Goal: Task Accomplishment & Management: Complete application form

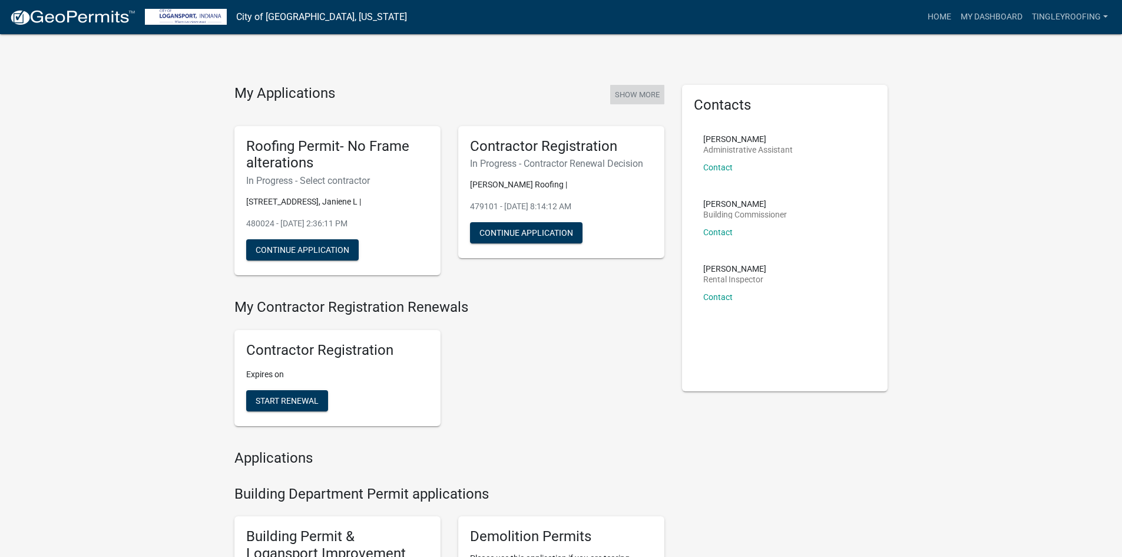
click at [650, 91] on button "Show More" at bounding box center [637, 94] width 54 height 19
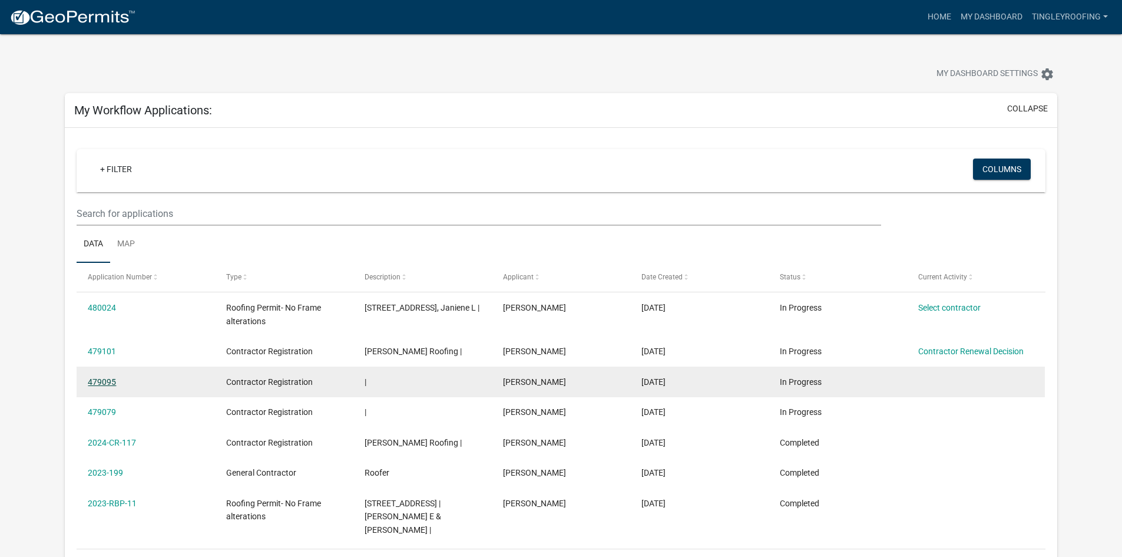
click at [100, 382] on link "479095" at bounding box center [102, 381] width 28 height 9
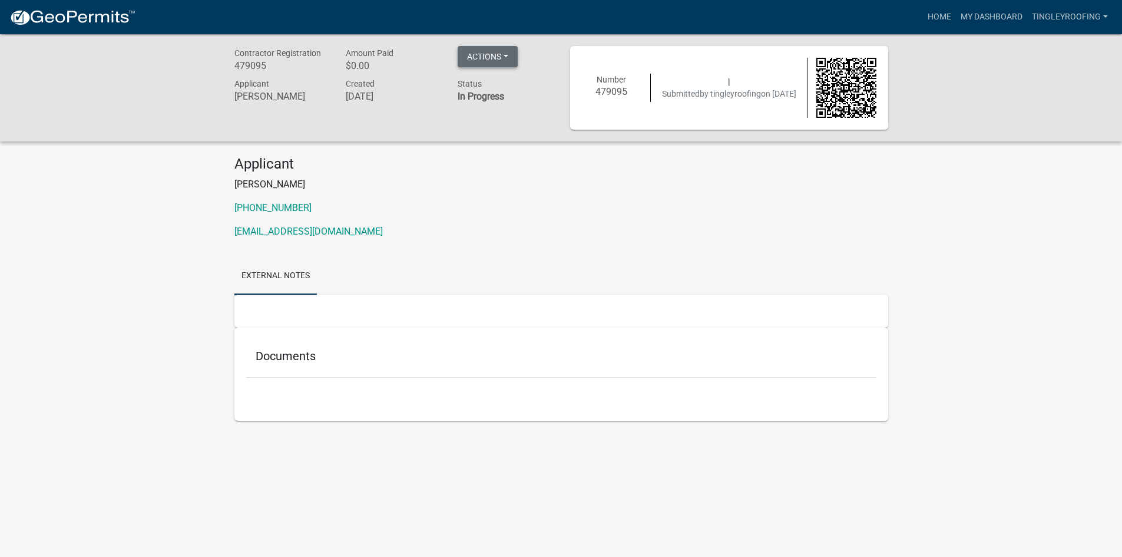
click at [499, 54] on button "Actions" at bounding box center [488, 56] width 60 height 21
click at [485, 63] on button "Actions" at bounding box center [488, 56] width 60 height 21
click at [995, 12] on link "My Dashboard" at bounding box center [991, 17] width 71 height 22
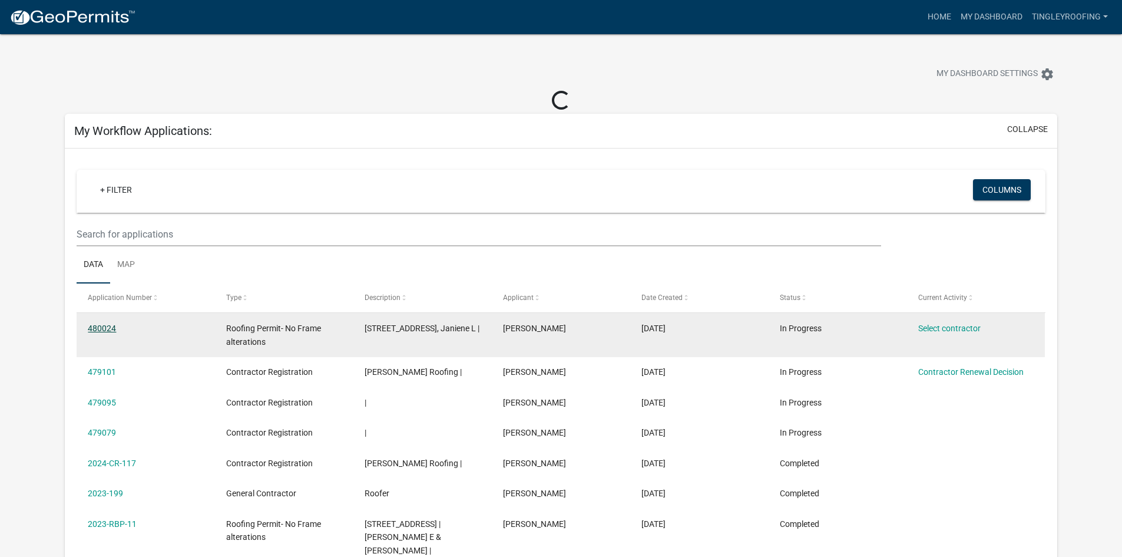
click at [110, 323] on link "480024" at bounding box center [102, 327] width 28 height 9
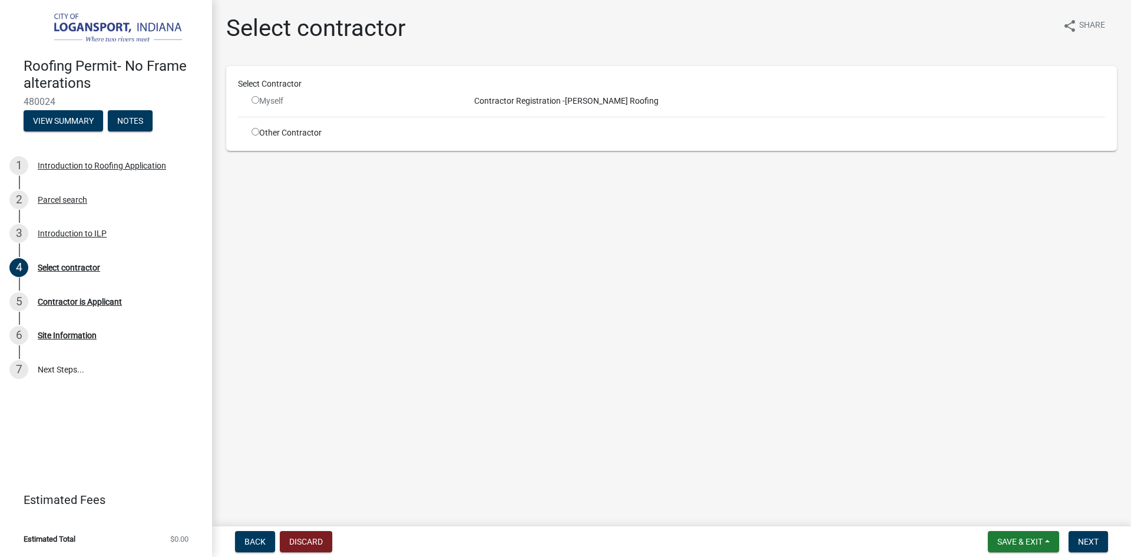
click at [257, 101] on input "radio" at bounding box center [255, 100] width 8 height 8
click at [256, 96] on input "radio" at bounding box center [255, 100] width 8 height 8
radio input "false"
click at [1099, 545] on button "Next" at bounding box center [1087, 541] width 39 height 21
click at [1021, 548] on button "Save & Exit" at bounding box center [1023, 541] width 71 height 21
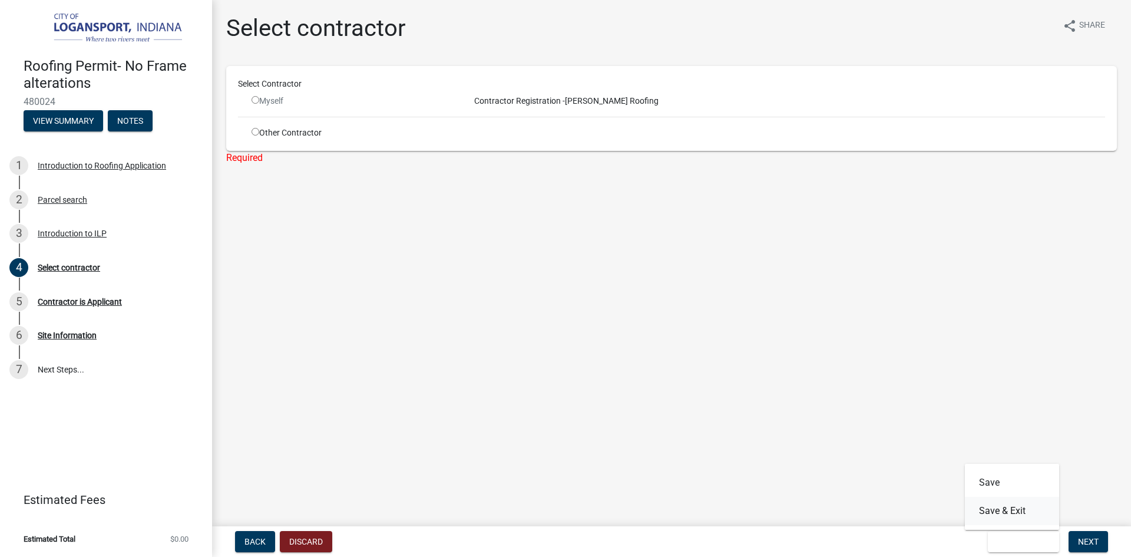
click at [1029, 509] on button "Save & Exit" at bounding box center [1012, 510] width 94 height 28
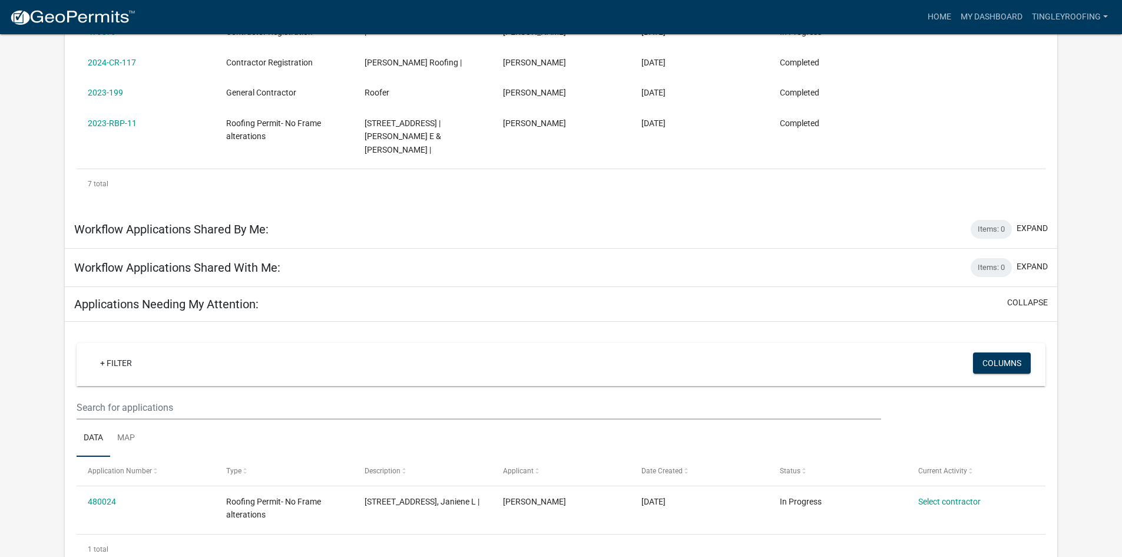
scroll to position [423, 0]
